Goal: Task Accomplishment & Management: Manage account settings

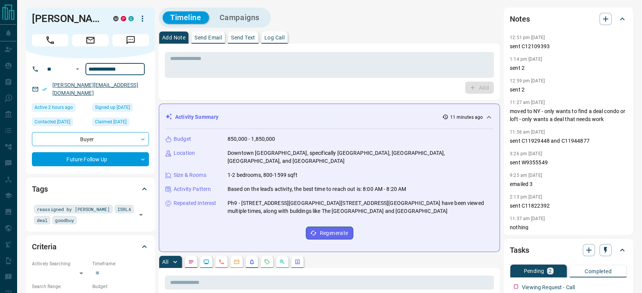
drag, startPoint x: 134, startPoint y: 76, endPoint x: 55, endPoint y: 96, distance: 81.4
click at [55, 96] on div "**********" at bounding box center [90, 117] width 129 height 116
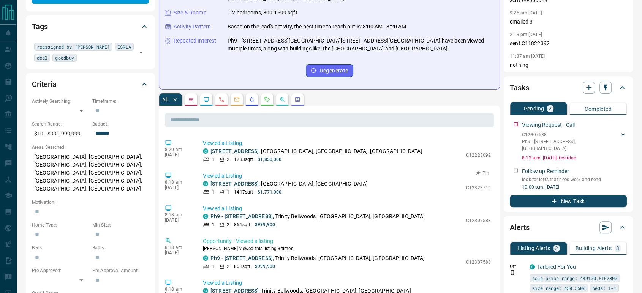
scroll to position [169, 0]
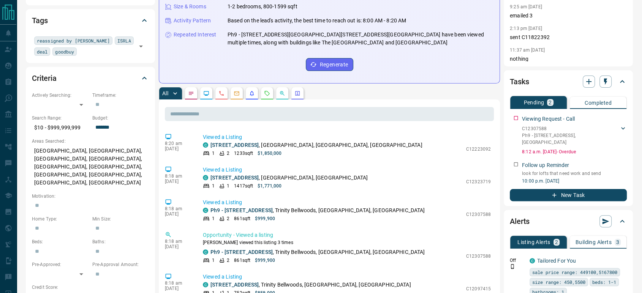
click at [266, 90] on icon "Requests" at bounding box center [267, 93] width 6 height 6
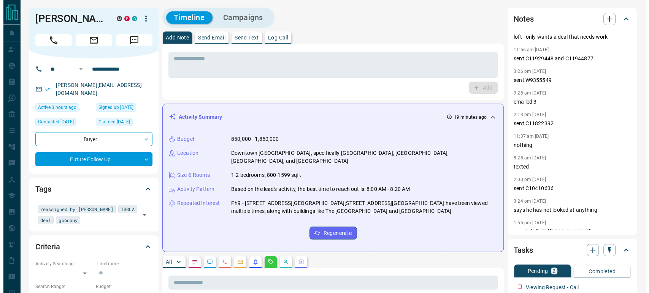
scroll to position [84, 0]
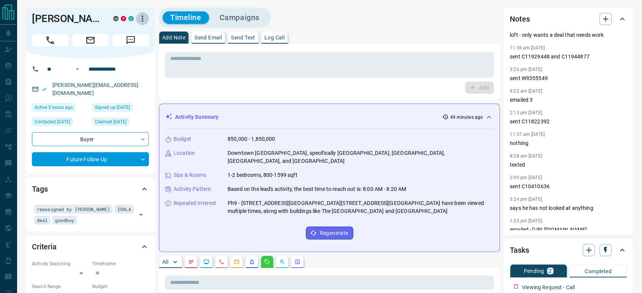
click at [141, 18] on icon "button" at bounding box center [142, 18] width 9 height 9
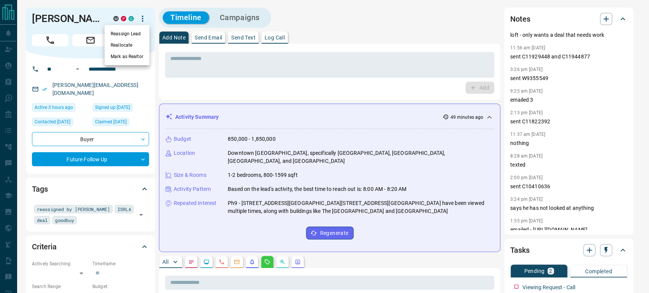
click at [140, 34] on li "Reassign Lead" at bounding box center [126, 33] width 45 height 11
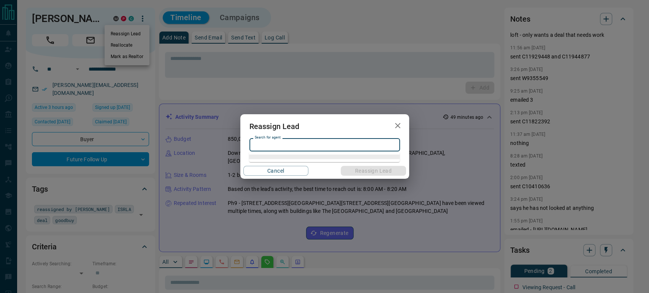
click at [292, 147] on input "Search for agent" at bounding box center [324, 145] width 145 height 8
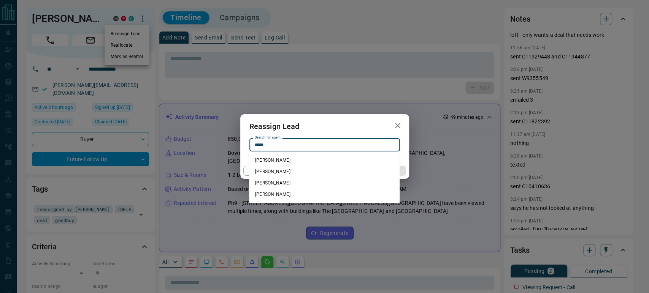
click at [267, 191] on li "[PERSON_NAME]" at bounding box center [324, 194] width 150 height 11
type input "**********"
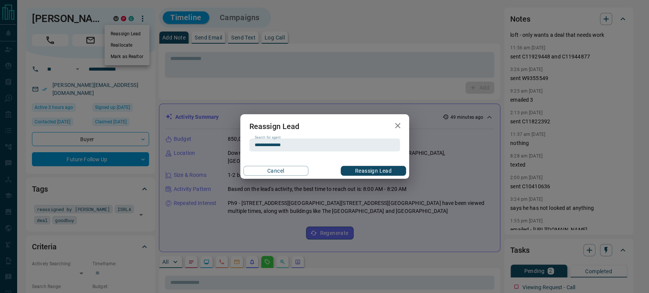
click at [366, 174] on button "Reassign Lead" at bounding box center [372, 171] width 65 height 10
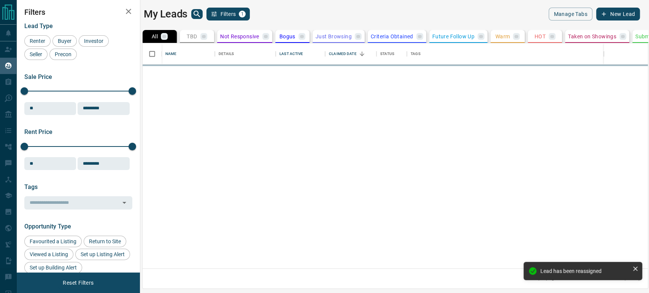
scroll to position [219, 499]
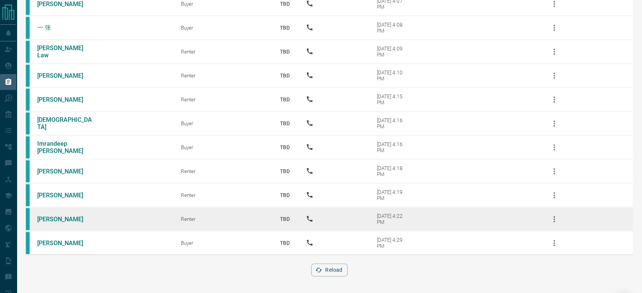
scroll to position [989, 0]
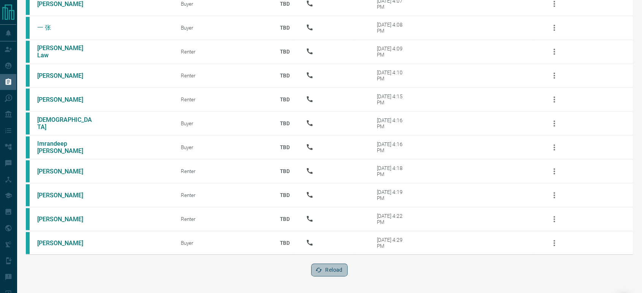
click at [336, 271] on button "Reload" at bounding box center [329, 270] width 36 height 13
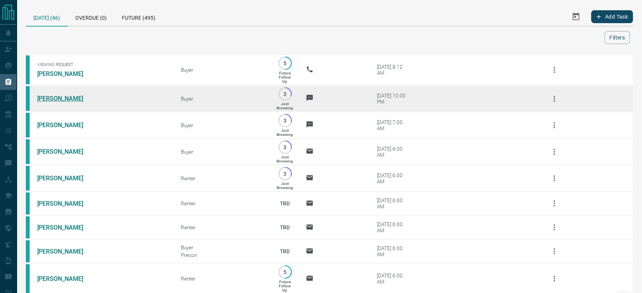
click at [46, 98] on link "Amy Li" at bounding box center [65, 98] width 57 height 7
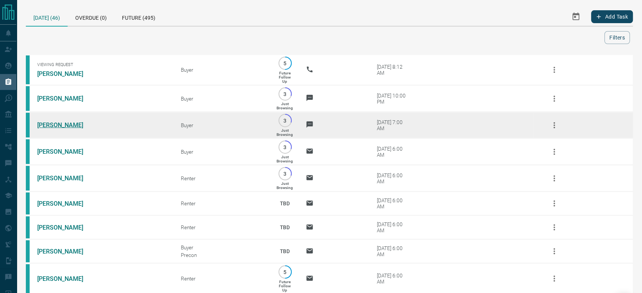
click at [55, 124] on link "Debeena Davis" at bounding box center [65, 125] width 57 height 7
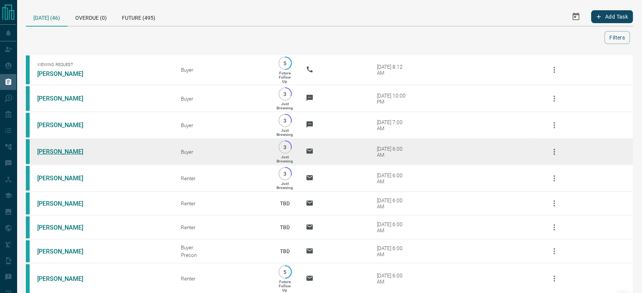
click at [64, 155] on link "Melanius D'Souza" at bounding box center [65, 151] width 57 height 7
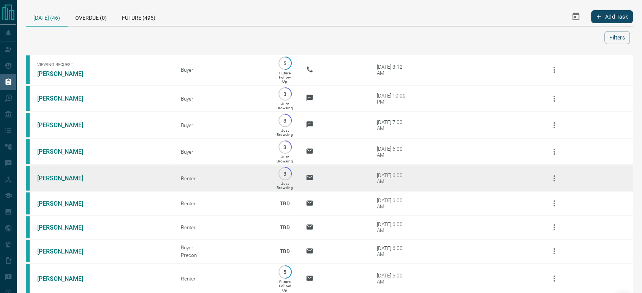
click at [62, 182] on link "Baseel Ghandour" at bounding box center [65, 178] width 57 height 7
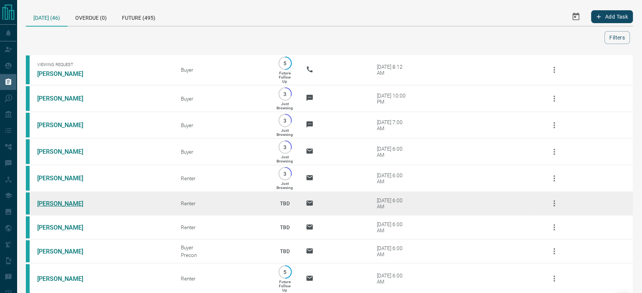
click at [52, 207] on link "Çağla Arslan" at bounding box center [65, 203] width 57 height 7
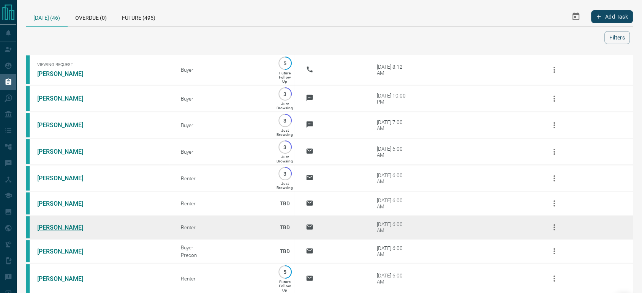
click at [57, 231] on link "Isabella Asheber" at bounding box center [65, 227] width 57 height 7
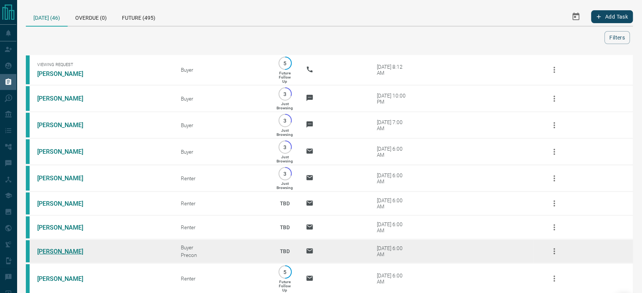
click at [56, 255] on link "John Turney" at bounding box center [65, 251] width 57 height 7
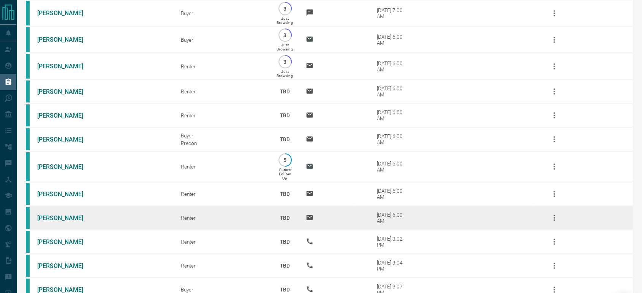
scroll to position [127, 0]
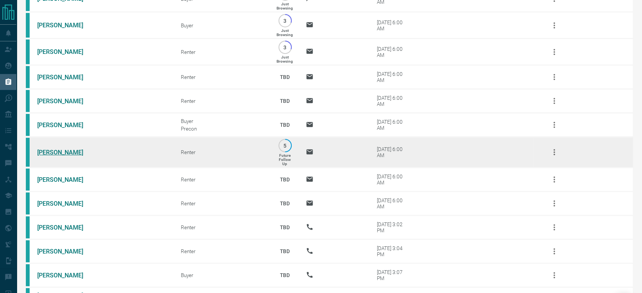
click at [65, 156] on link "Rishabh Rathi" at bounding box center [65, 152] width 57 height 7
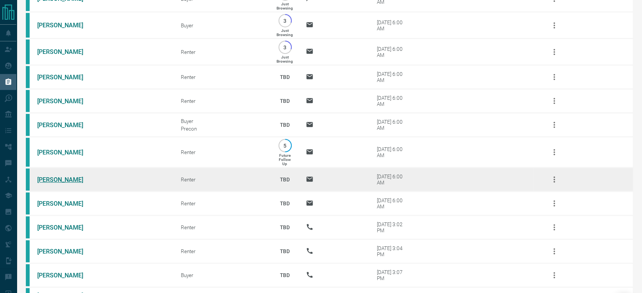
click at [71, 184] on link "Jessica Laroche" at bounding box center [65, 179] width 57 height 7
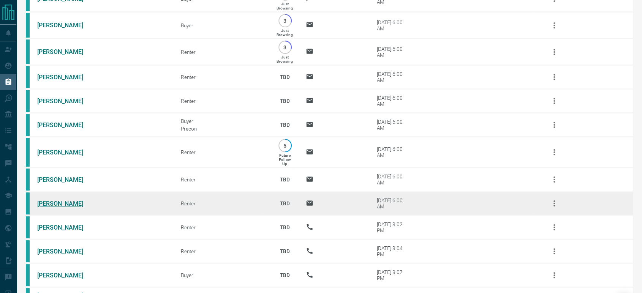
click at [67, 207] on link "Kieran Menard" at bounding box center [65, 203] width 57 height 7
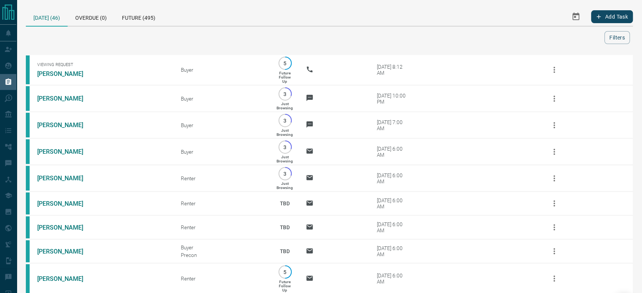
scroll to position [0, 0]
